Goal: Use online tool/utility: Utilize a website feature to perform a specific function

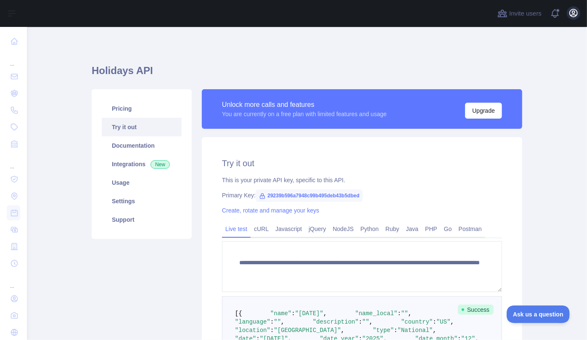
scroll to position [8, 0]
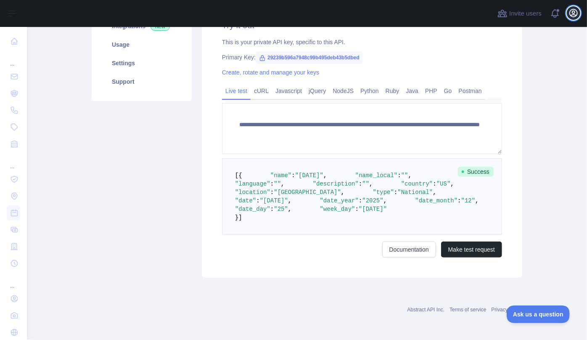
click at [572, 15] on icon "button" at bounding box center [573, 13] width 10 height 10
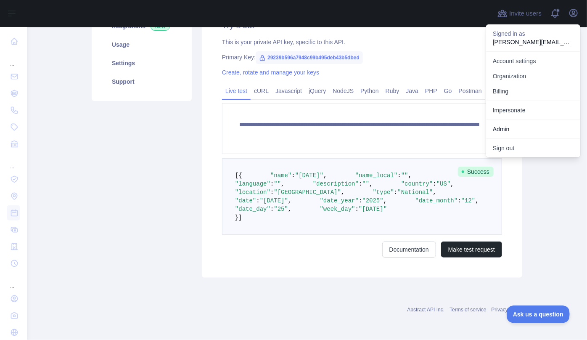
click at [530, 105] on link "Impersonate" at bounding box center [533, 110] width 94 height 15
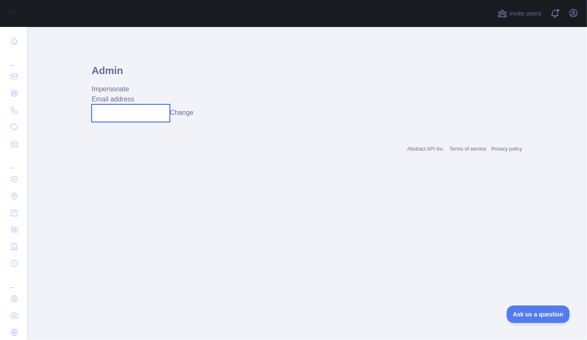
click at [148, 105] on input "text" at bounding box center [131, 113] width 78 height 18
paste input "**********"
type input "**********"
click at [190, 119] on div "**********" at bounding box center [307, 113] width 430 height 18
click at [192, 115] on button "Change" at bounding box center [182, 113] width 24 height 10
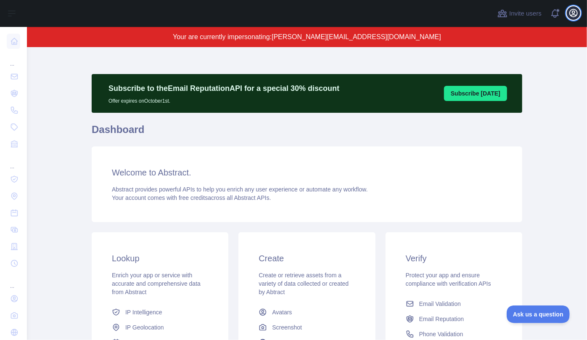
click at [574, 14] on icon "button" at bounding box center [573, 13] width 10 height 10
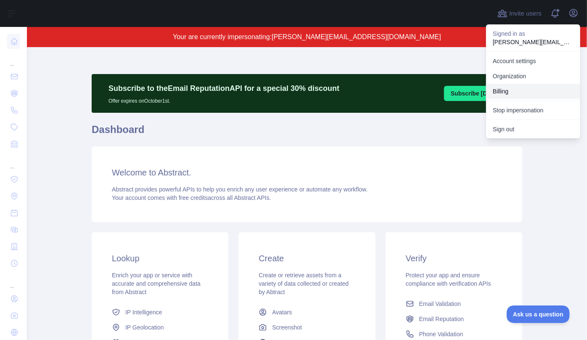
click at [514, 95] on button "Billing" at bounding box center [533, 91] width 94 height 15
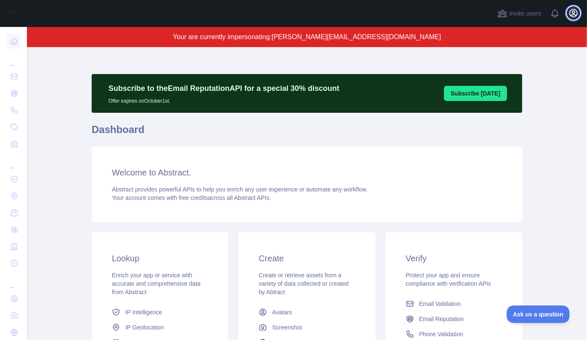
click at [576, 15] on icon "button" at bounding box center [573, 13] width 8 height 8
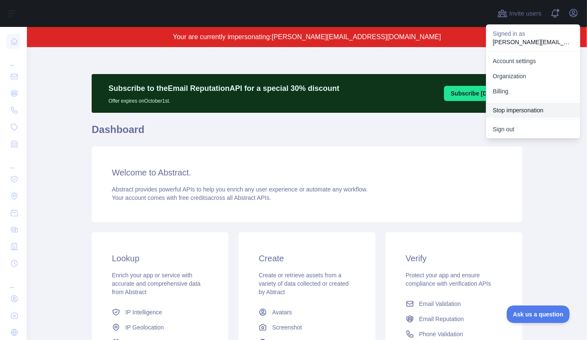
click at [520, 111] on button "Stop impersonation" at bounding box center [533, 110] width 94 height 15
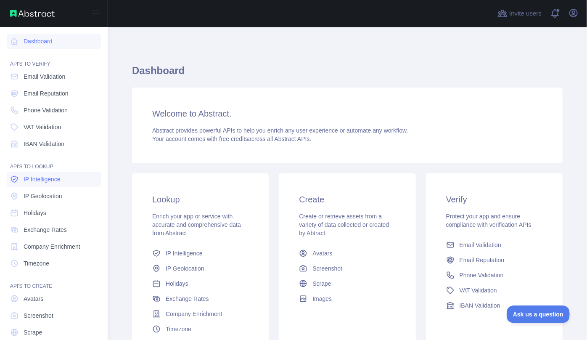
click at [73, 177] on link "IP Intelligence" at bounding box center [54, 178] width 94 height 15
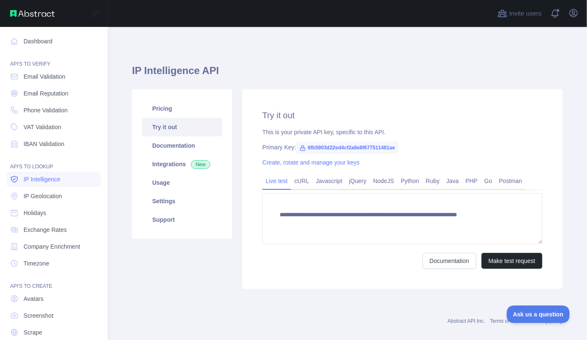
type textarea "**********"
click at [50, 196] on span "IP Geolocation" at bounding box center [43, 196] width 39 height 8
click at [48, 178] on span "IP Intelligence" at bounding box center [42, 179] width 37 height 8
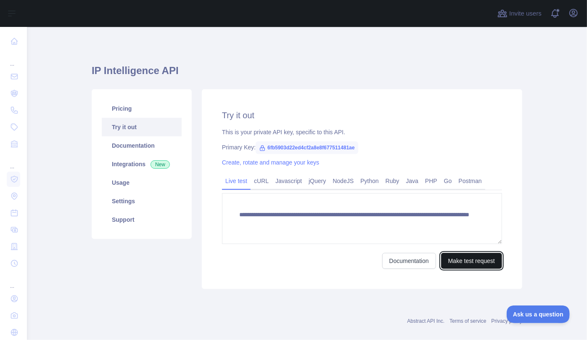
click at [468, 261] on button "Make test request" at bounding box center [471, 261] width 61 height 16
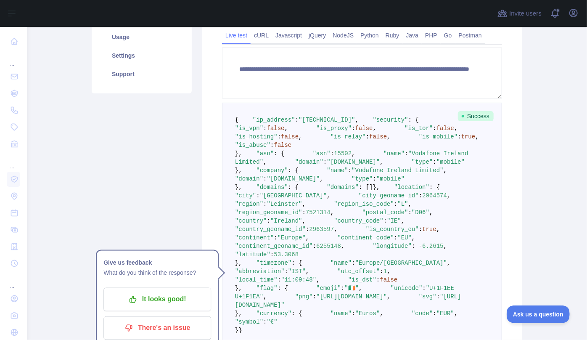
scroll to position [153, 0]
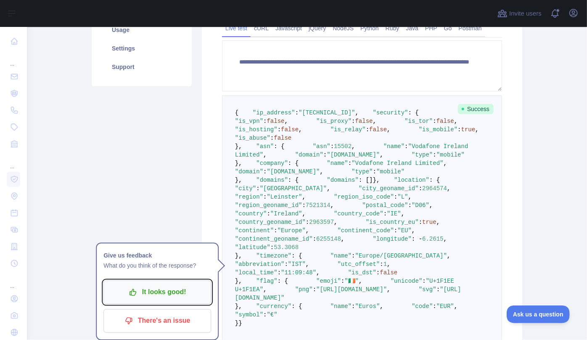
click at [136, 299] on p "It looks good!" at bounding box center [157, 292] width 95 height 14
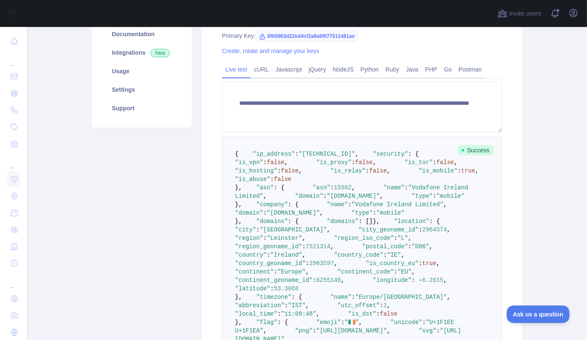
scroll to position [76, 0]
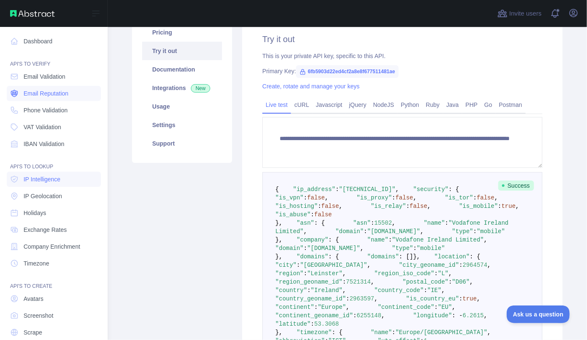
click at [45, 92] on span "Email Reputation" at bounding box center [46, 93] width 45 height 8
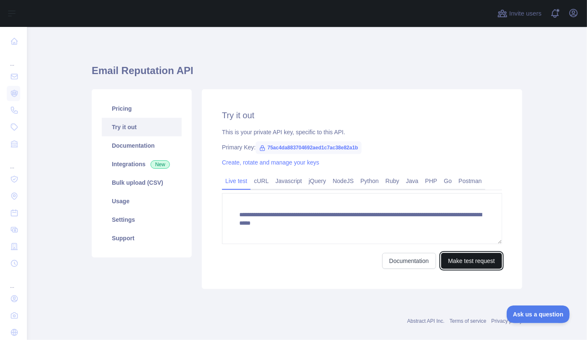
click at [459, 258] on button "Make test request" at bounding box center [471, 261] width 61 height 16
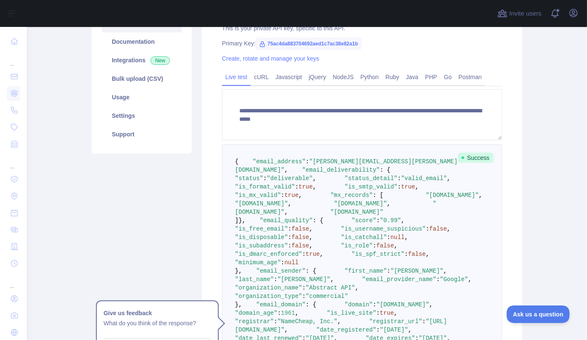
scroll to position [161, 0]
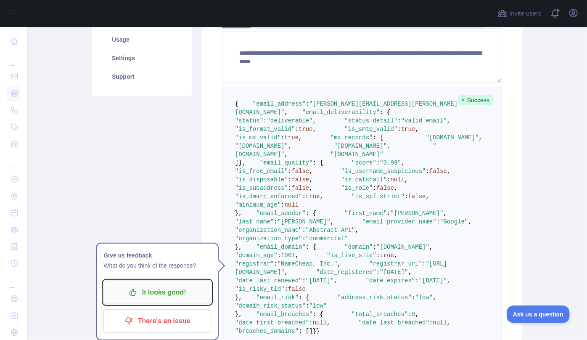
click at [154, 291] on p "It looks good!" at bounding box center [157, 292] width 95 height 14
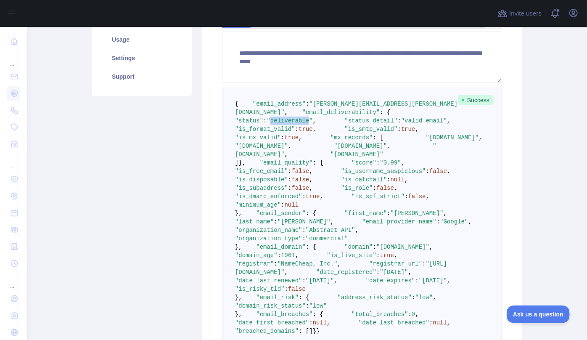
drag, startPoint x: 294, startPoint y: 127, endPoint x: 329, endPoint y: 129, distance: 35.4
click at [313, 124] on span ""deliverable"" at bounding box center [290, 120] width 46 height 7
click at [388, 140] on pre "{ "email_address" : "[PERSON_NAME][EMAIL_ADDRESS][PERSON_NAME][DOMAIN_NAME]" , …" at bounding box center [362, 217] width 280 height 261
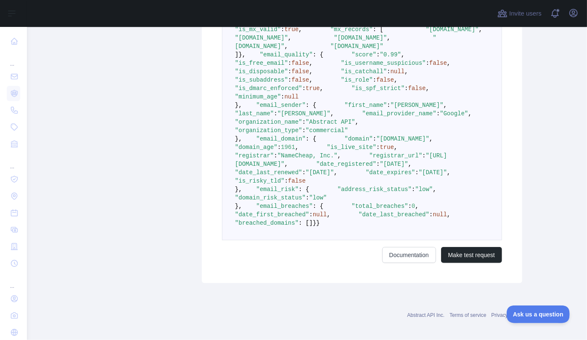
scroll to position [276, 0]
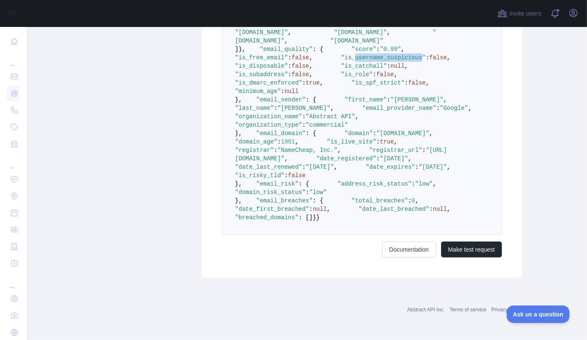
drag, startPoint x: 272, startPoint y: 147, endPoint x: 332, endPoint y: 147, distance: 60.1
click at [341, 61] on span ""is_username_suspicious"" at bounding box center [383, 57] width 85 height 7
drag, startPoint x: 261, startPoint y: 208, endPoint x: 297, endPoint y: 208, distance: 35.7
click at [281, 95] on span ""minimum_age"" at bounding box center [258, 91] width 46 height 7
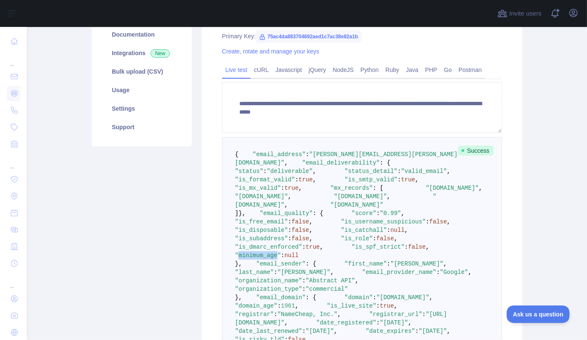
scroll to position [114, 0]
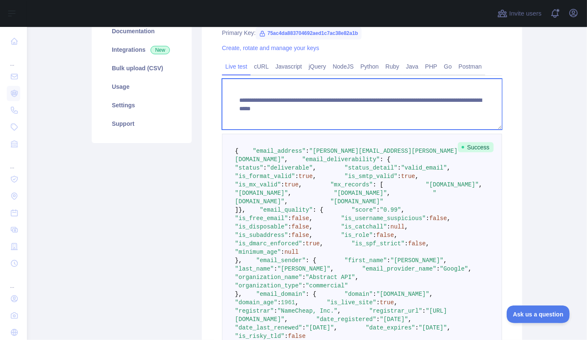
drag, startPoint x: 466, startPoint y: 109, endPoint x: 380, endPoint y: 111, distance: 86.6
click at [380, 111] on textarea "**********" at bounding box center [362, 104] width 280 height 51
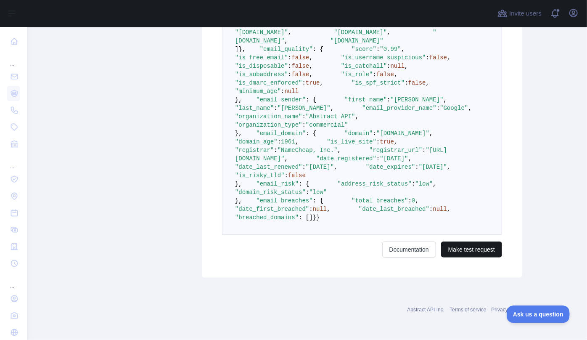
type textarea "**********"
click at [467, 257] on button "Make test request" at bounding box center [471, 249] width 61 height 16
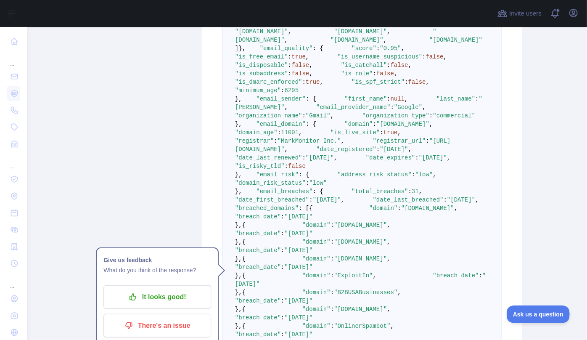
scroll to position [267, 0]
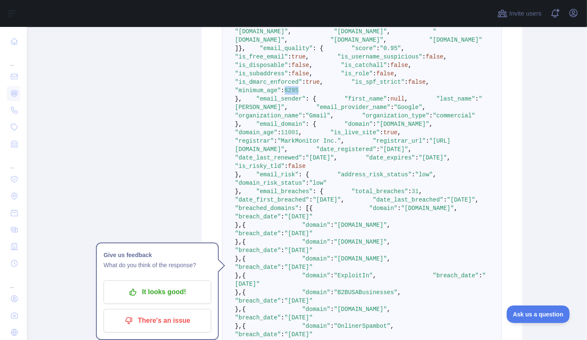
drag, startPoint x: 317, startPoint y: 215, endPoint x: 307, endPoint y: 216, distance: 10.1
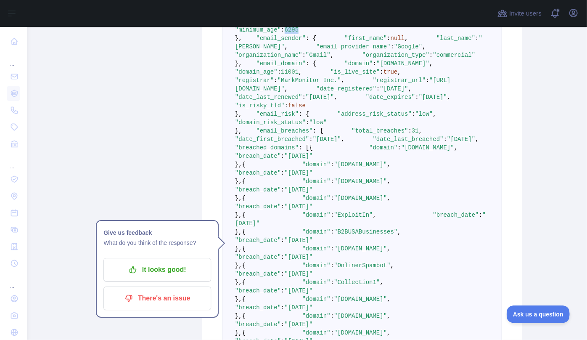
scroll to position [306, 0]
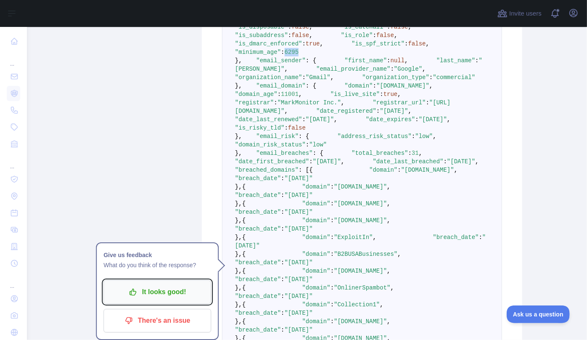
click at [175, 291] on p "It looks good!" at bounding box center [157, 292] width 95 height 14
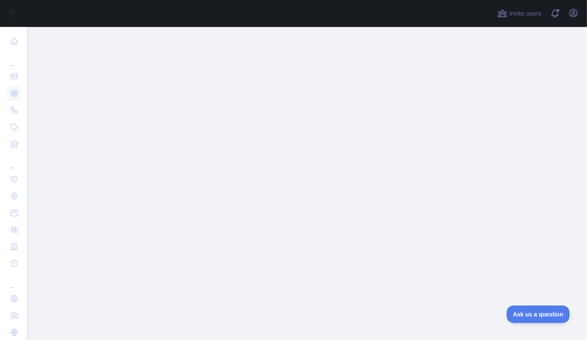
scroll to position [1568, 0]
click at [18, 110] on span at bounding box center [18, 110] width 0 height 0
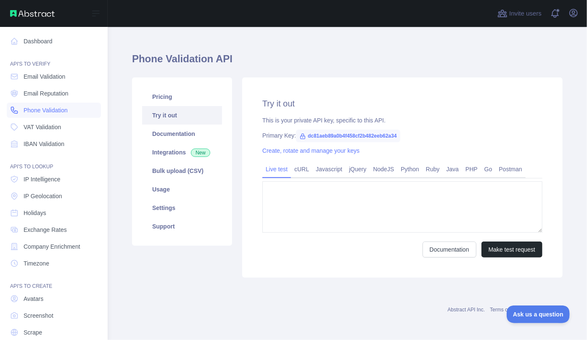
click at [39, 112] on span "Phone Validation" at bounding box center [46, 110] width 44 height 8
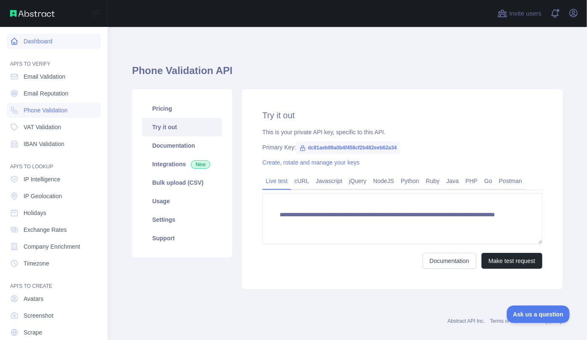
click at [37, 42] on link "Dashboard" at bounding box center [54, 41] width 94 height 15
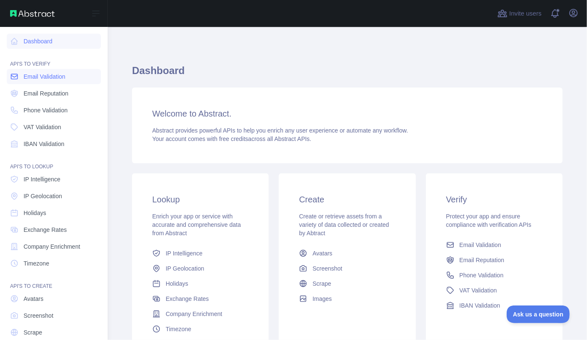
click at [44, 78] on span "Email Validation" at bounding box center [45, 76] width 42 height 8
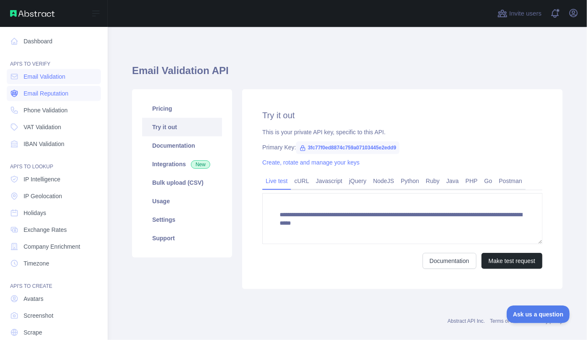
click at [50, 96] on span "Email Reputation" at bounding box center [46, 93] width 45 height 8
